Goal: Download file/media

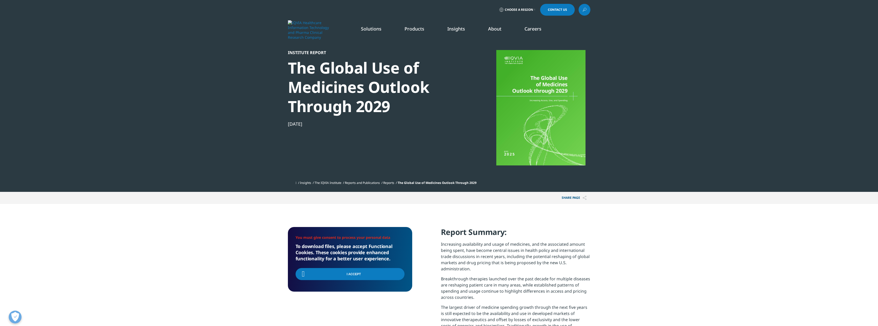
scroll to position [206, 302]
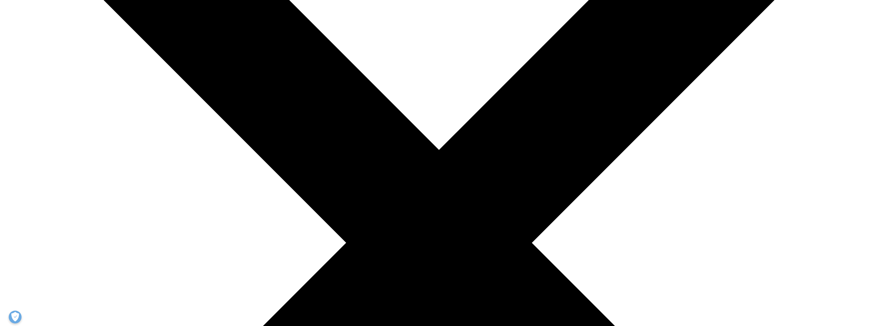
scroll to position [128, 0]
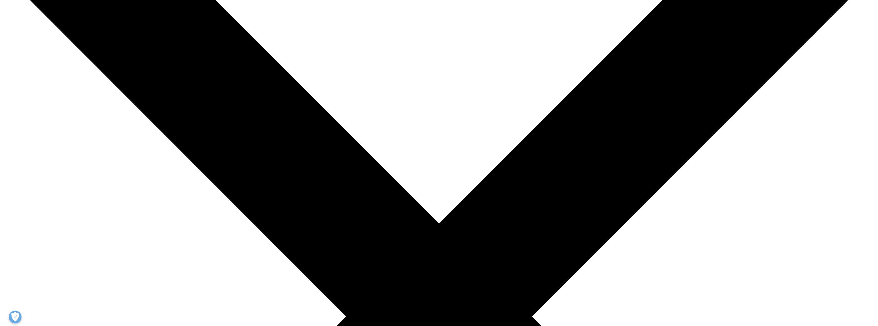
type input "Tommy"
type input "Kwon"
type input "tommy.kwon@merck.com"
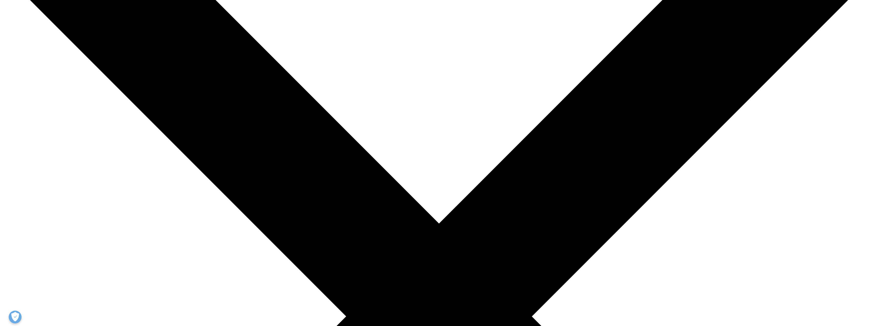
scroll to position [0, 0]
type input "D"
type input "Merck"
select select "[GEOGRAPHIC_DATA]"
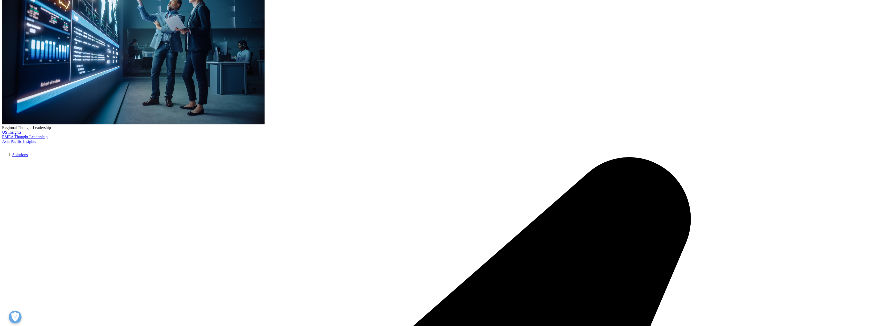
scroll to position [106, 0]
